Goal: Task Accomplishment & Management: Manage account settings

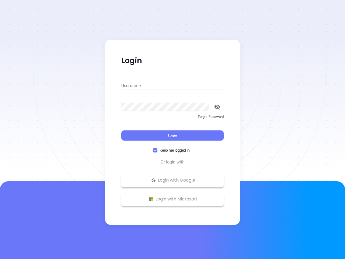
click at [172, 129] on div "Login" at bounding box center [172, 132] width 102 height 17
click at [172, 86] on input "Username" at bounding box center [172, 85] width 102 height 9
click at [217, 107] on icon "toggle password visibility" at bounding box center [217, 106] width 6 height 5
click at [172, 135] on span "Login" at bounding box center [172, 135] width 9 height 5
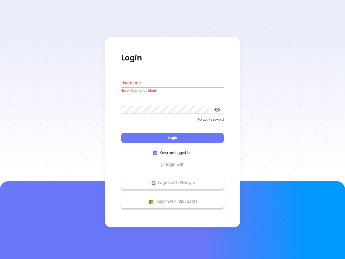
click at [172, 150] on span "Keep me logged in" at bounding box center [174, 153] width 34 height 6
click at [157, 151] on input "Keep me logged in" at bounding box center [155, 153] width 4 height 4
checkbox input "false"
click at [172, 180] on p "Login with Google" at bounding box center [172, 183] width 97 height 8
click at [172, 199] on p "Login with Microsoft" at bounding box center [172, 201] width 97 height 8
